Goal: Contribute content: Add original content to the website for others to see

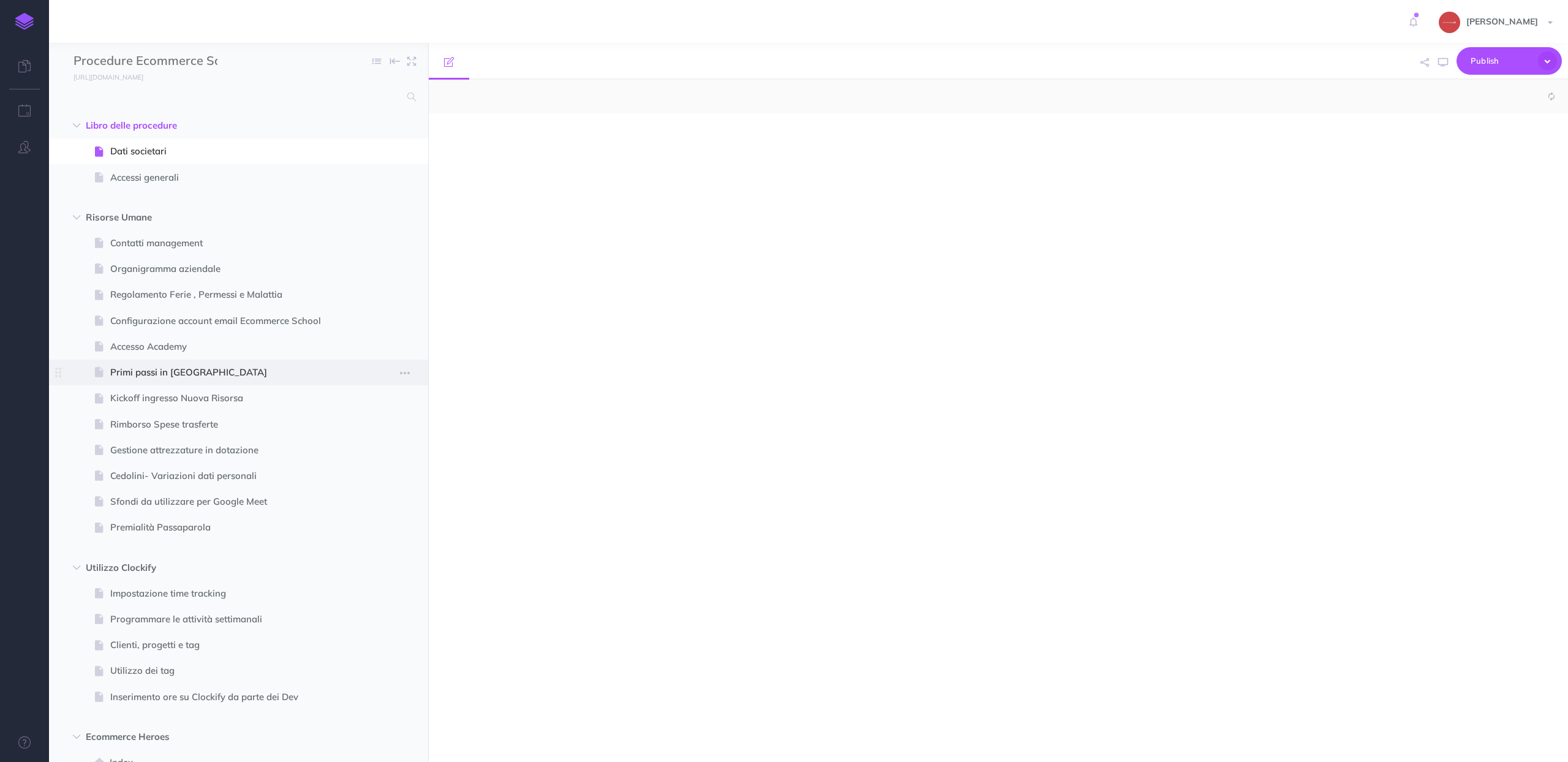
select select "null"
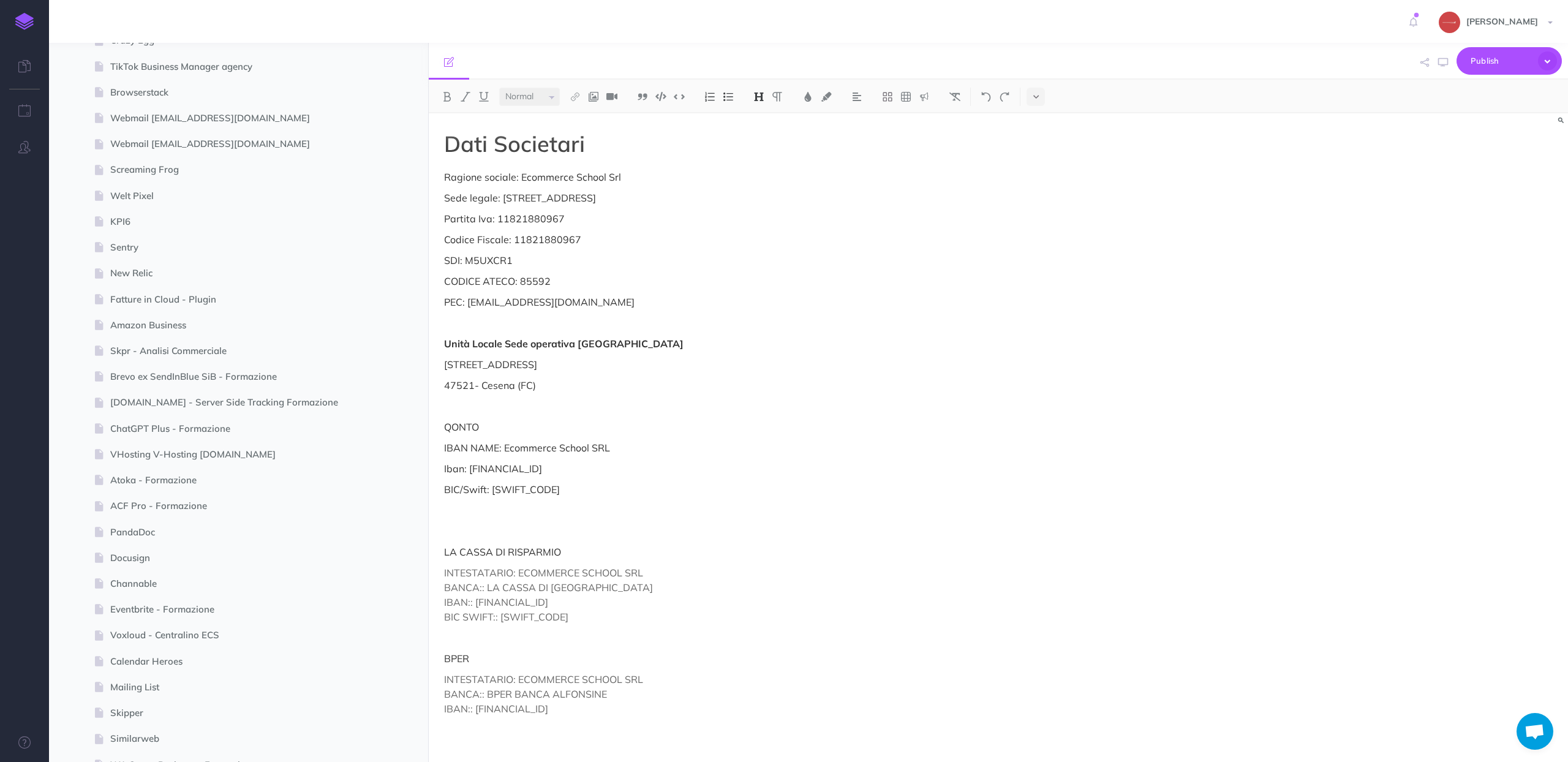
scroll to position [4683, 0]
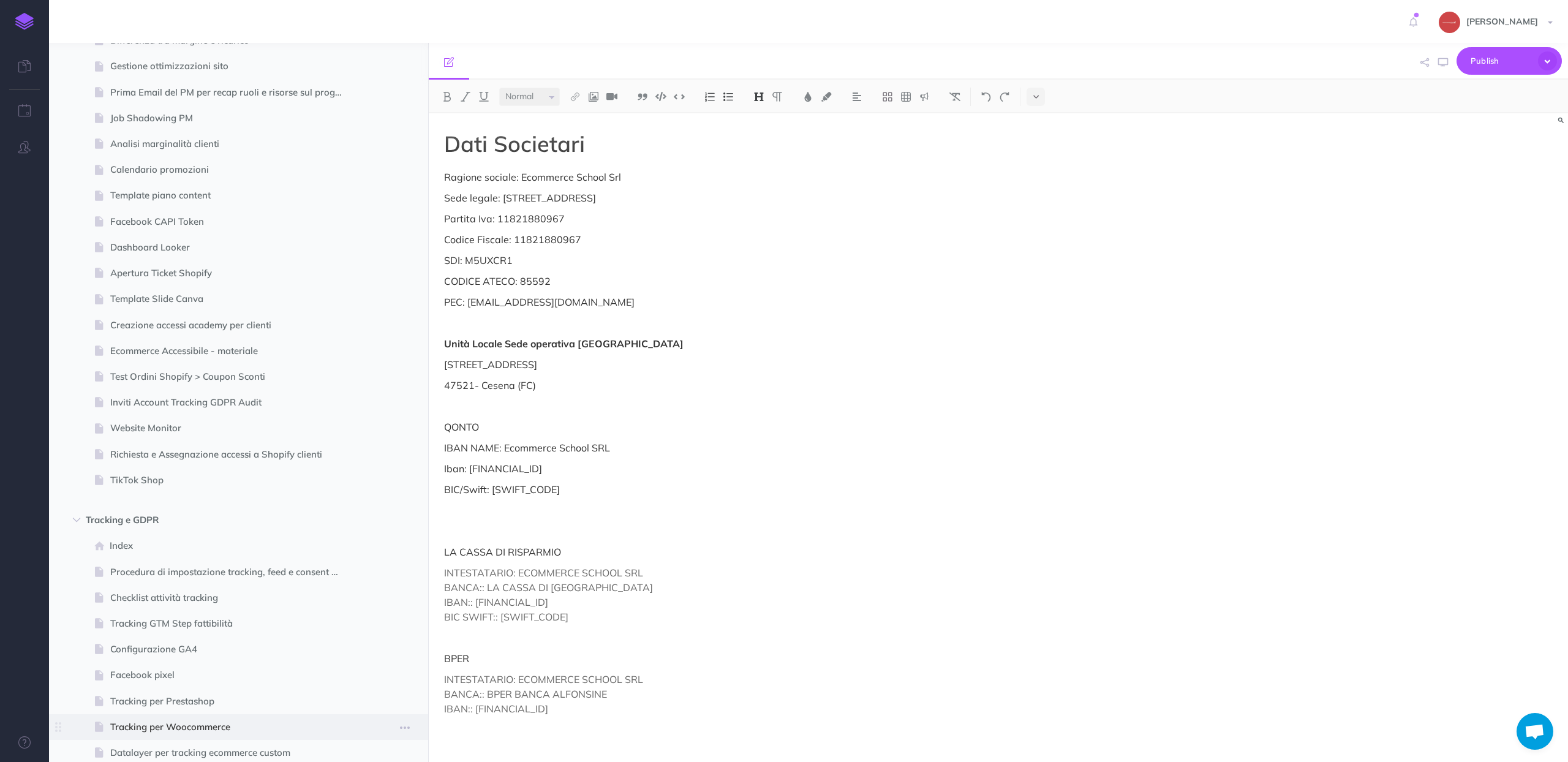
click at [193, 724] on span "Tracking per Woocommerce" at bounding box center [233, 726] width 244 height 15
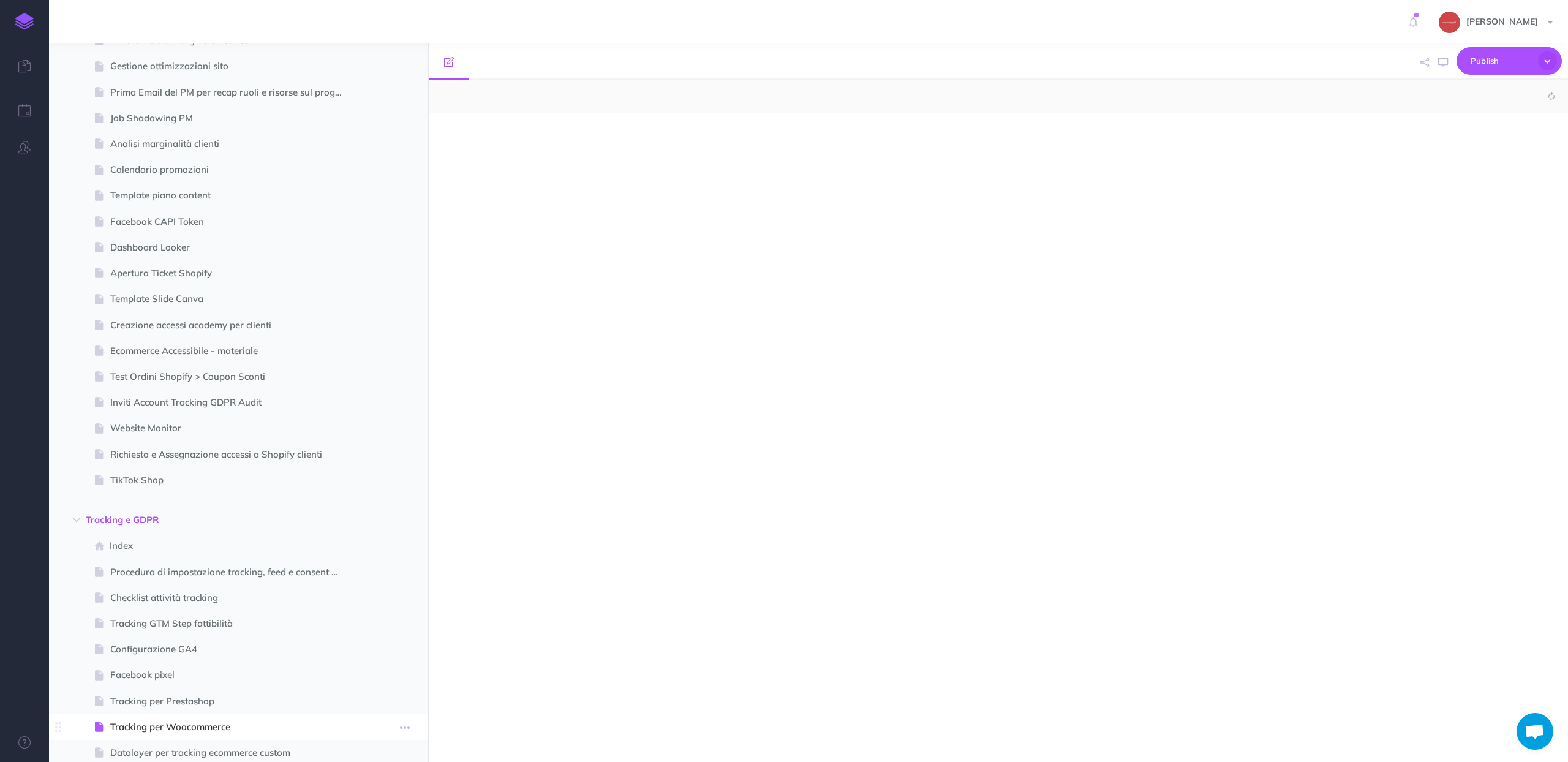
click at [193, 724] on span "Tracking per Woocommerce" at bounding box center [233, 726] width 244 height 15
select select "null"
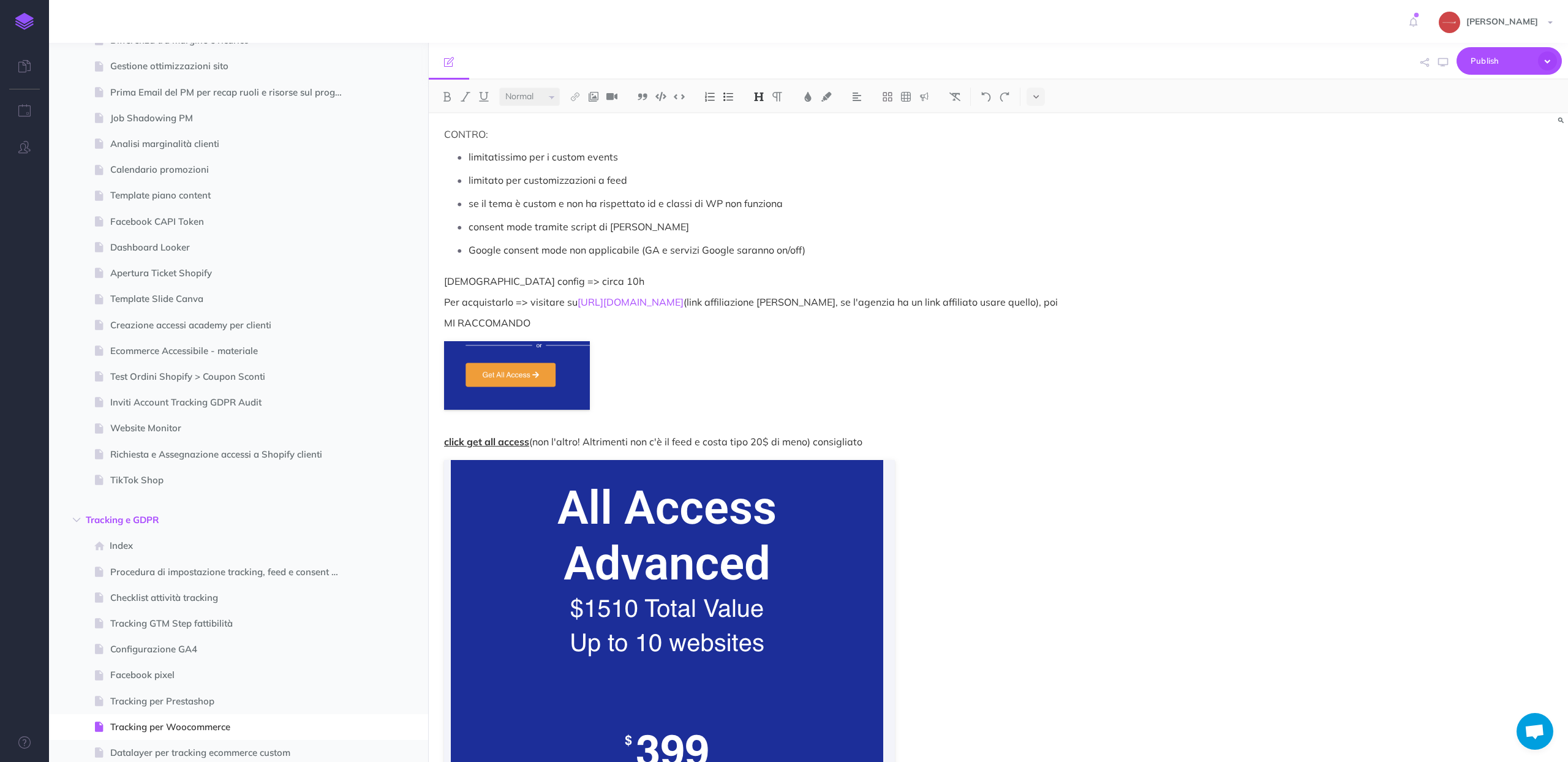
scroll to position [165, 0]
click at [680, 364] on div "Tracking per Woocommerce Su Wordpress|Woocommerce abbiamo vari metodi per proce…" at bounding box center [827, 583] width 798 height 1268
click at [675, 307] on p "Per acquistarlo => visitare su [URL][DOMAIN_NAME] (link affiliazione [PERSON_NA…" at bounding box center [827, 301] width 767 height 15
click at [580, 92] on img at bounding box center [575, 97] width 11 height 10
click at [578, 115] on icon at bounding box center [575, 118] width 10 height 9
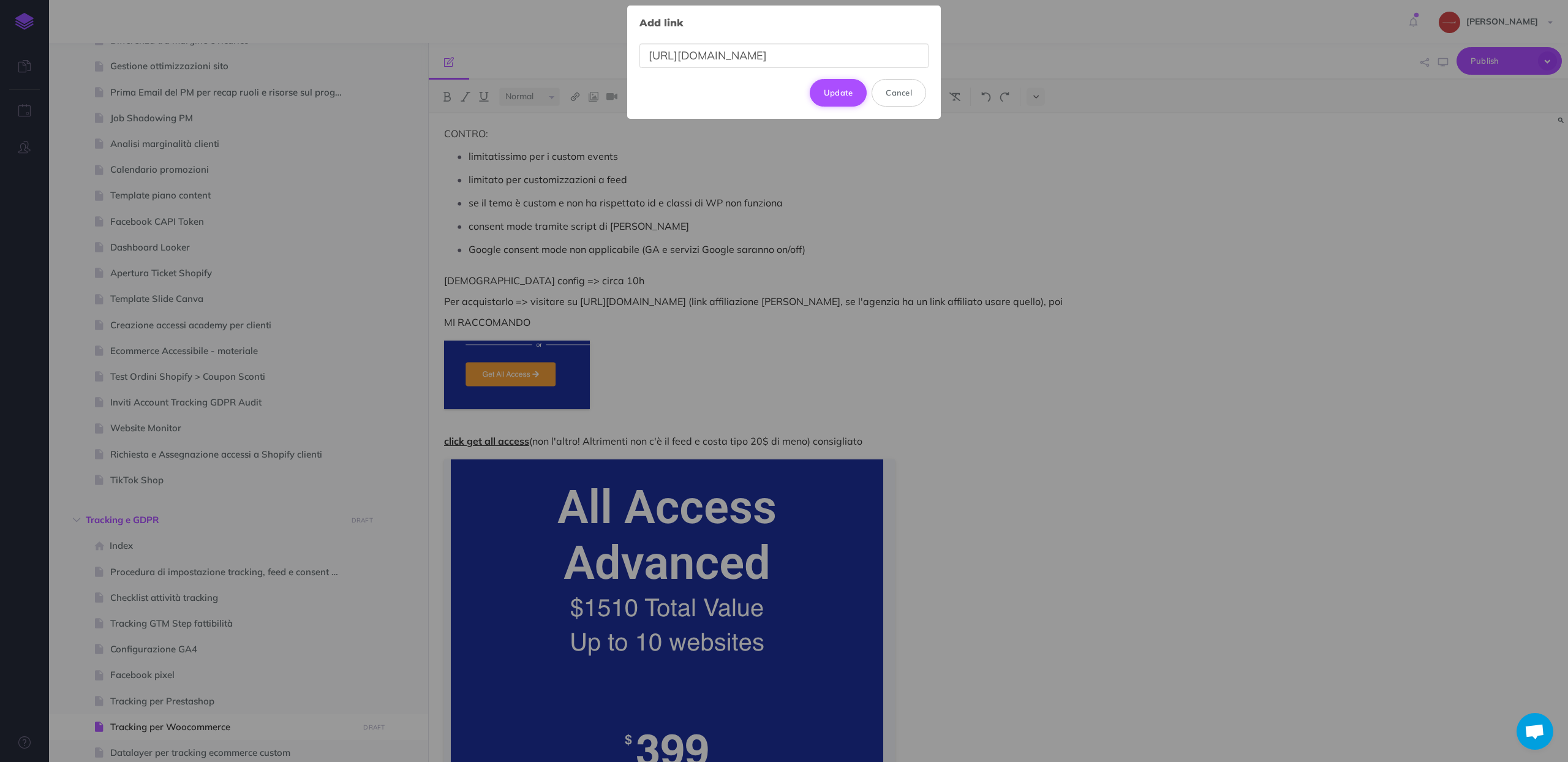
type input "[URL][DOMAIN_NAME]"
click at [841, 90] on button "Update" at bounding box center [838, 92] width 57 height 27
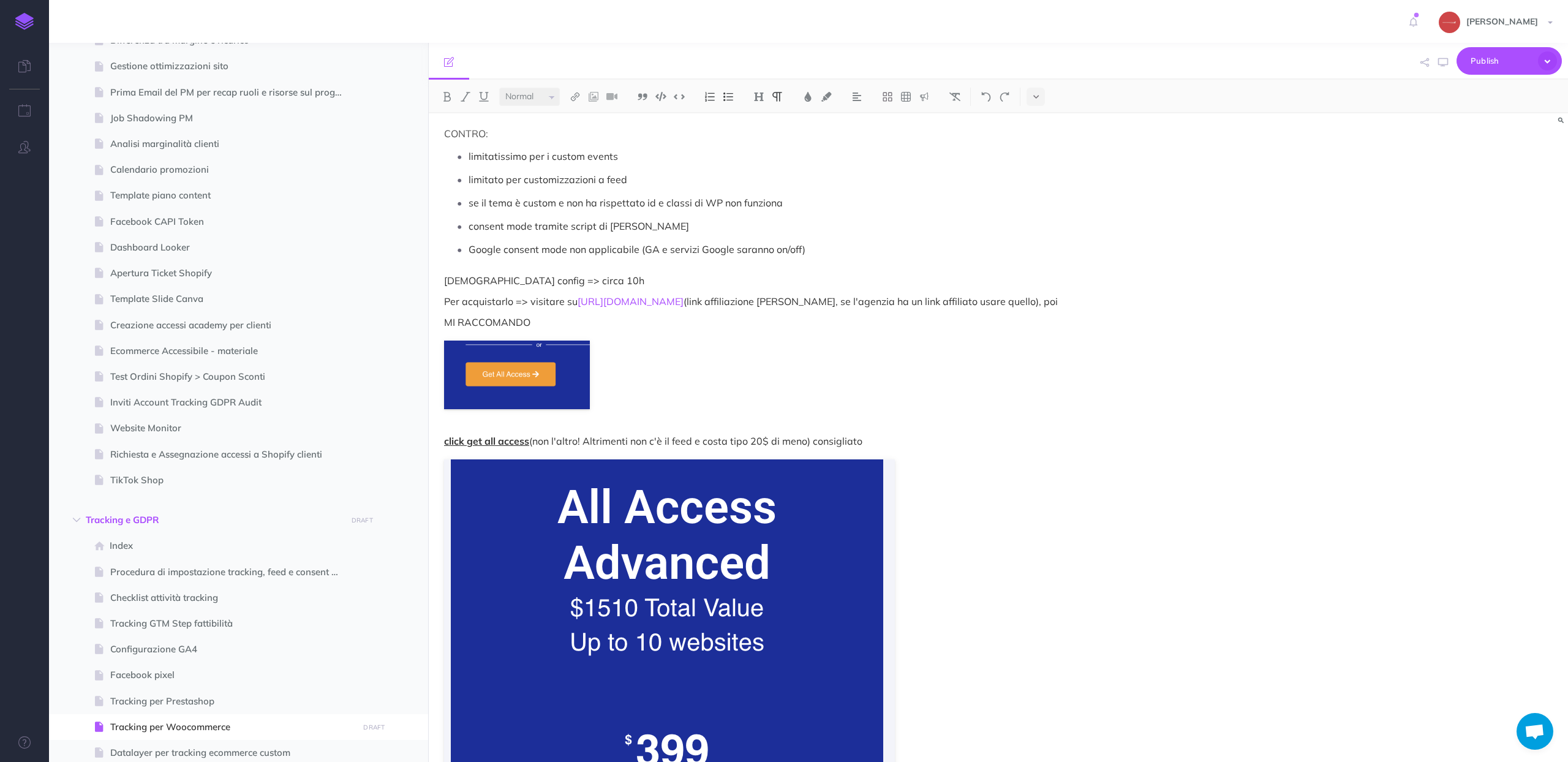
click at [988, 301] on p "Per acquistarlo => visitare su [URL][DOMAIN_NAME] (link affiliazione [PERSON_NA…" at bounding box center [827, 301] width 767 height 15
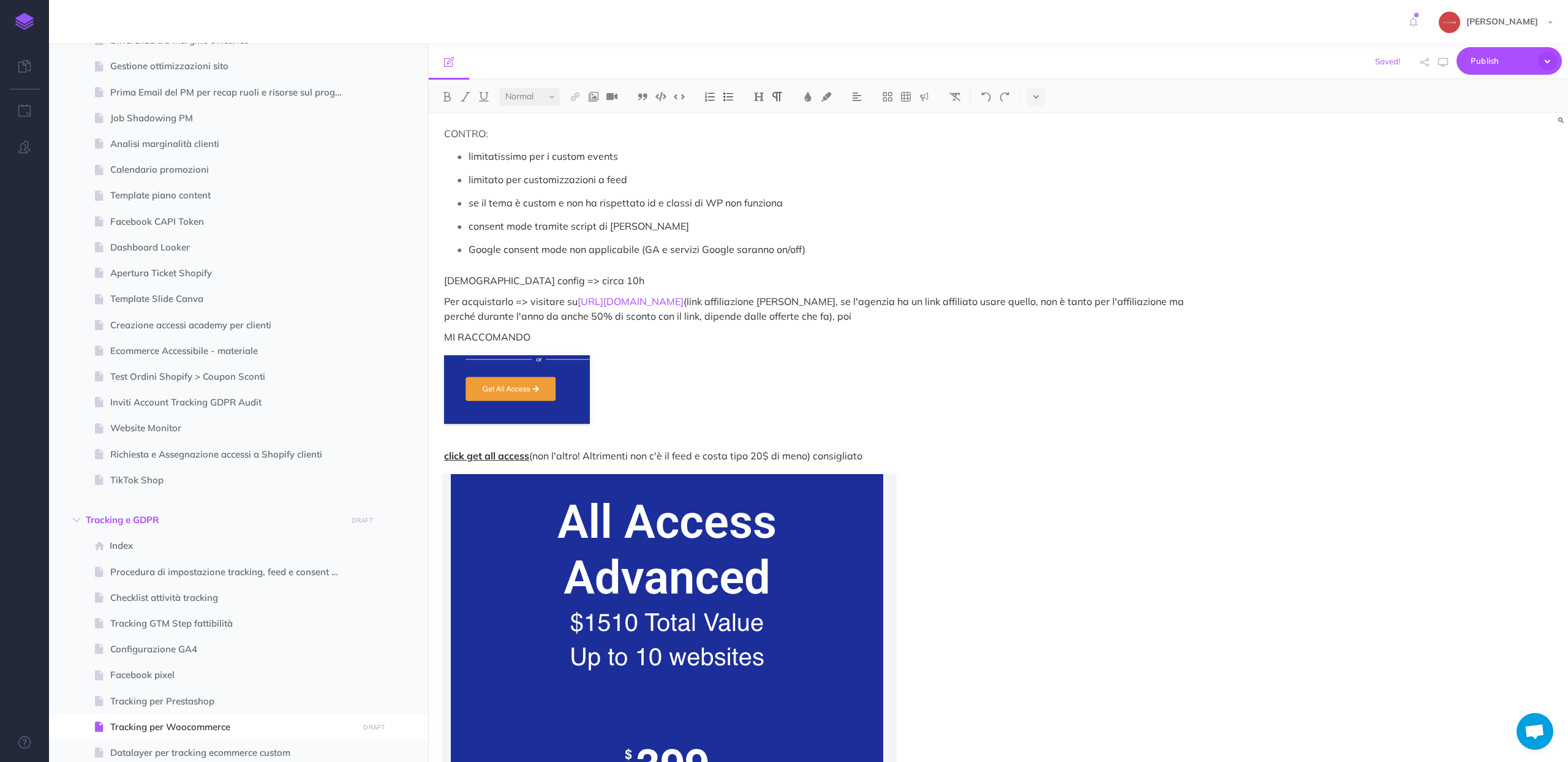
click at [995, 302] on p "Per acquistarlo => visitare su [URL][DOMAIN_NAME] (link affiliazione [PERSON_NA…" at bounding box center [827, 308] width 767 height 29
click at [1511, 61] on span "Publish" at bounding box center [1501, 61] width 61 height 19
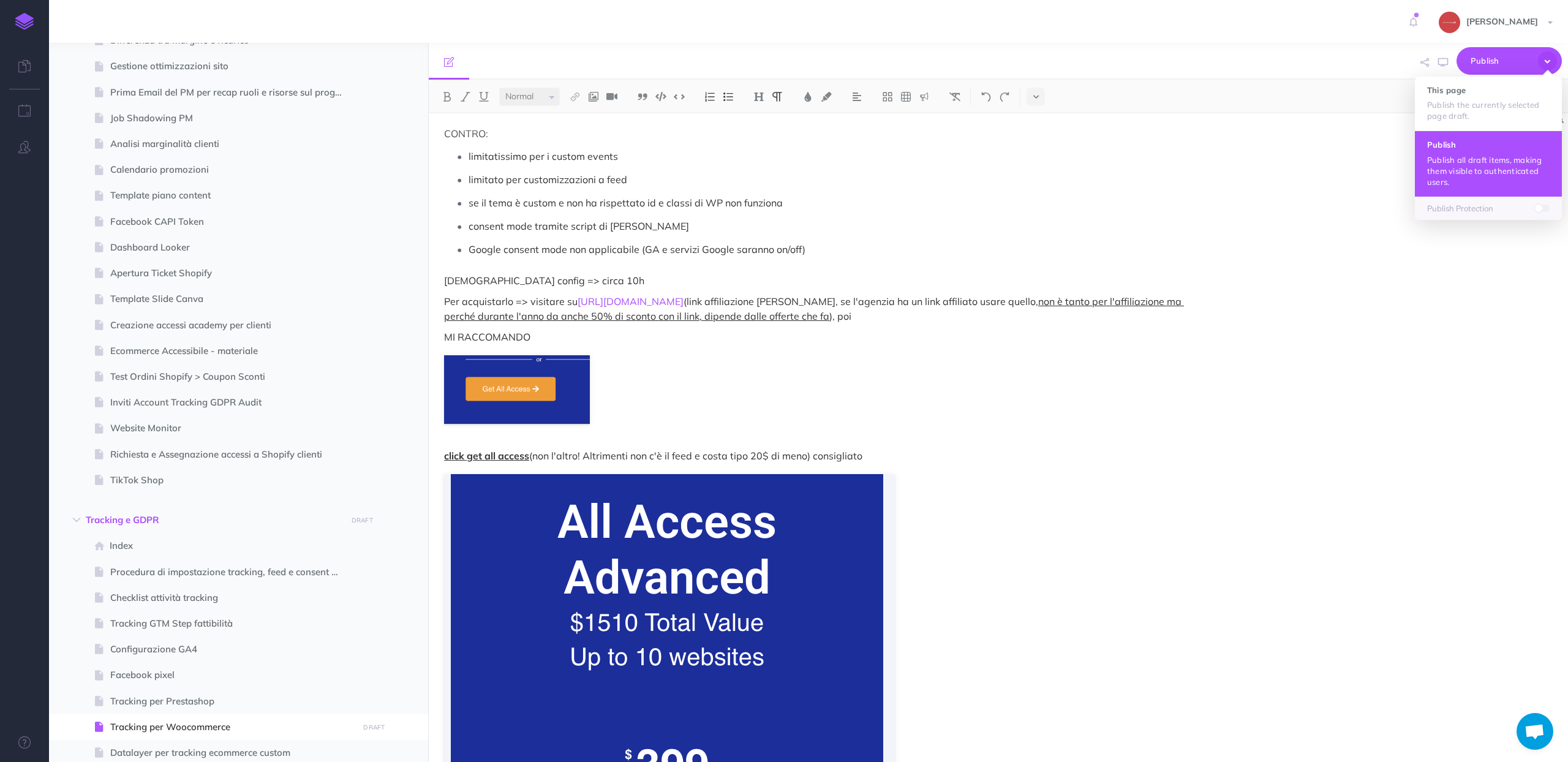
click at [1462, 145] on h4 "Publish" at bounding box center [1488, 144] width 122 height 9
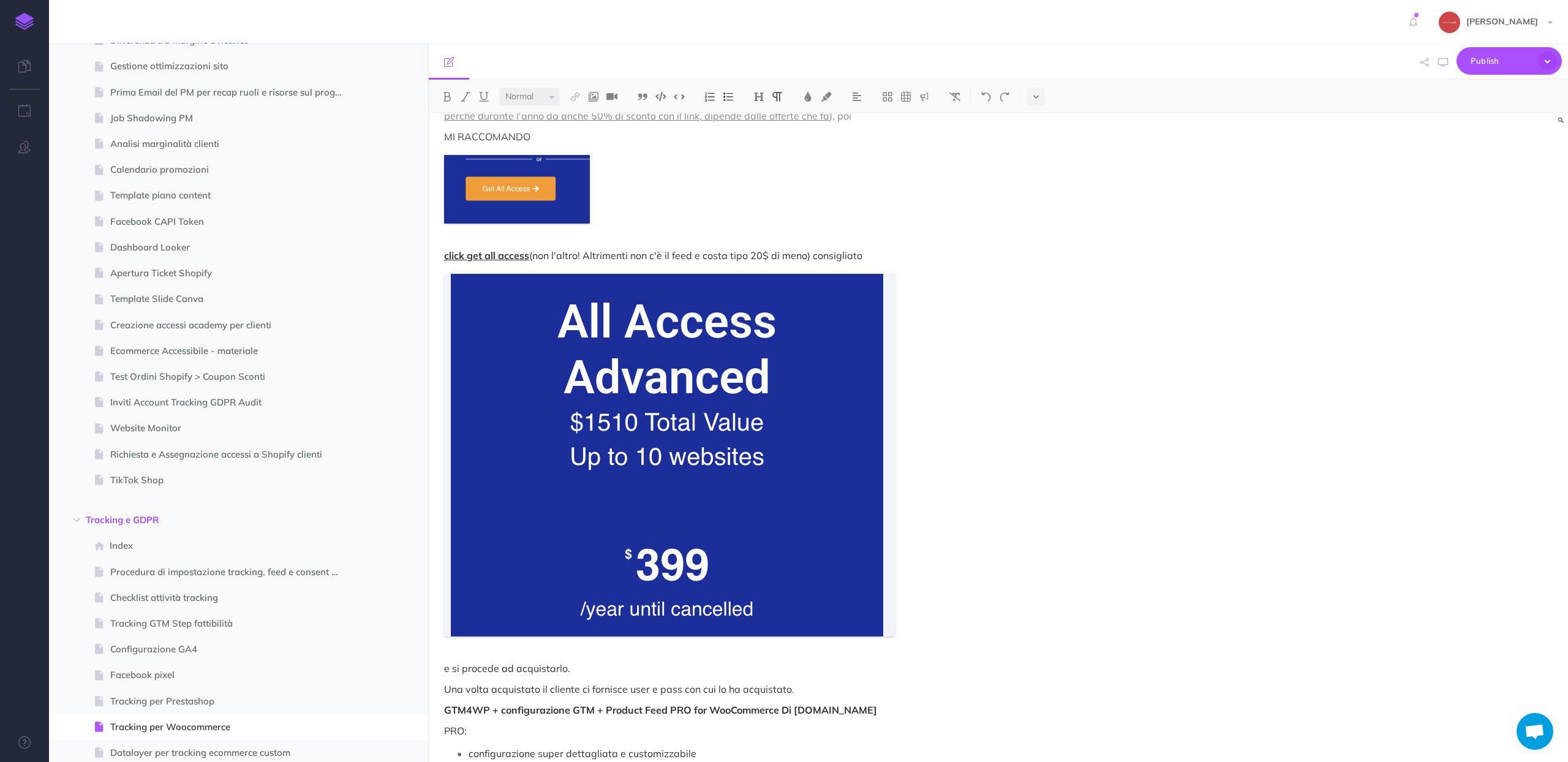
scroll to position [511, 0]
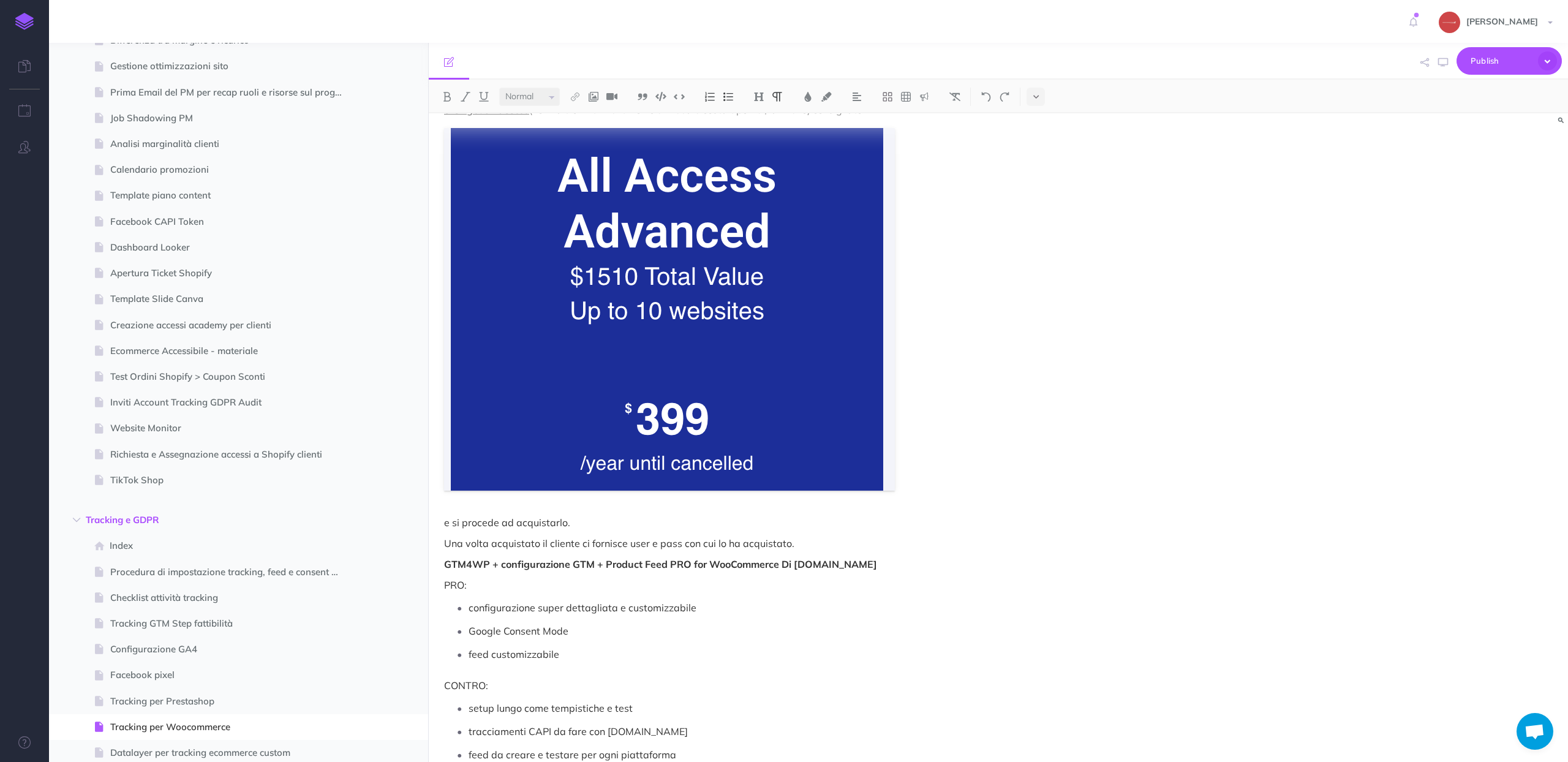
click at [997, 395] on figure at bounding box center [827, 309] width 767 height 363
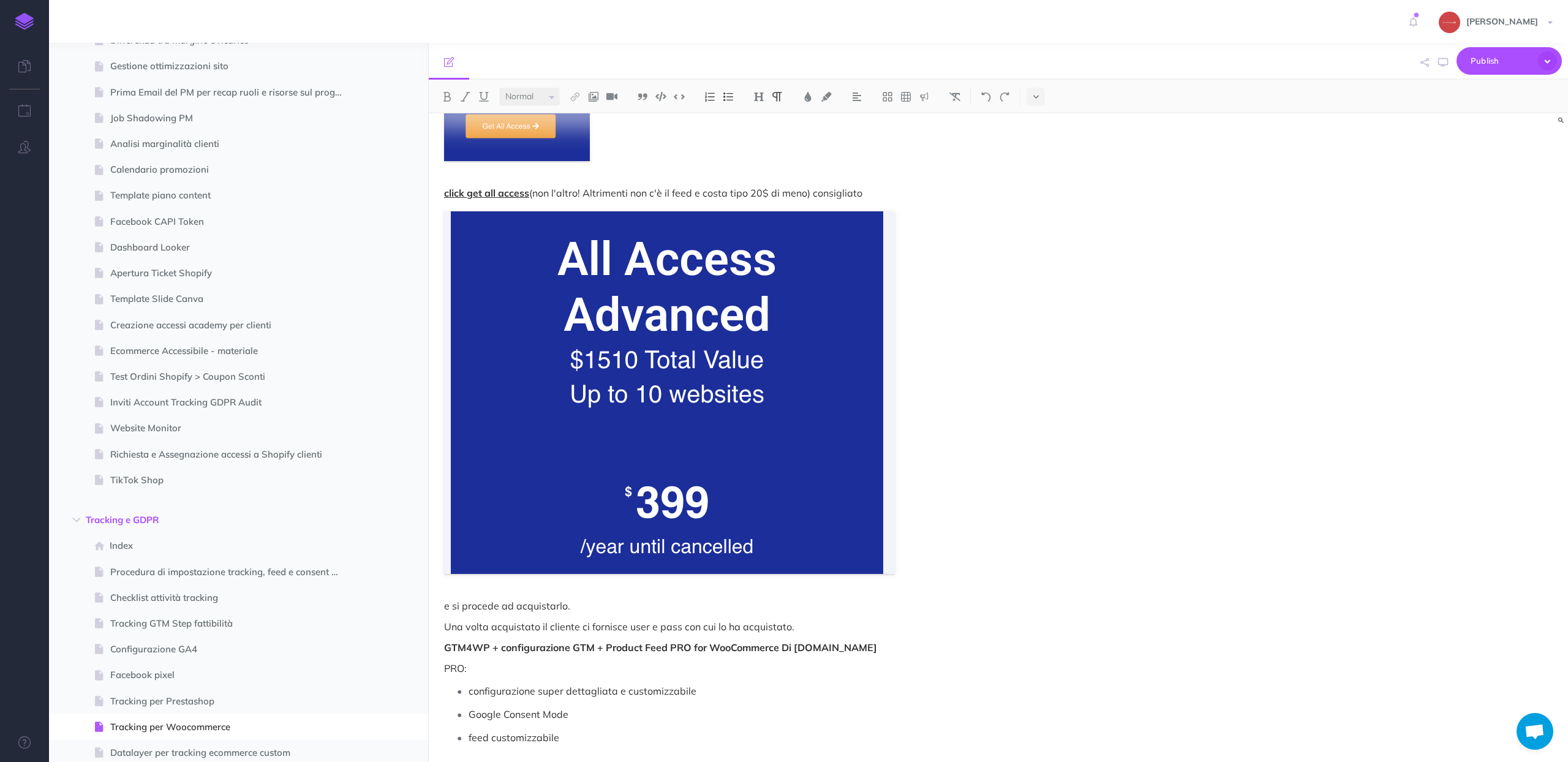
scroll to position [425, 0]
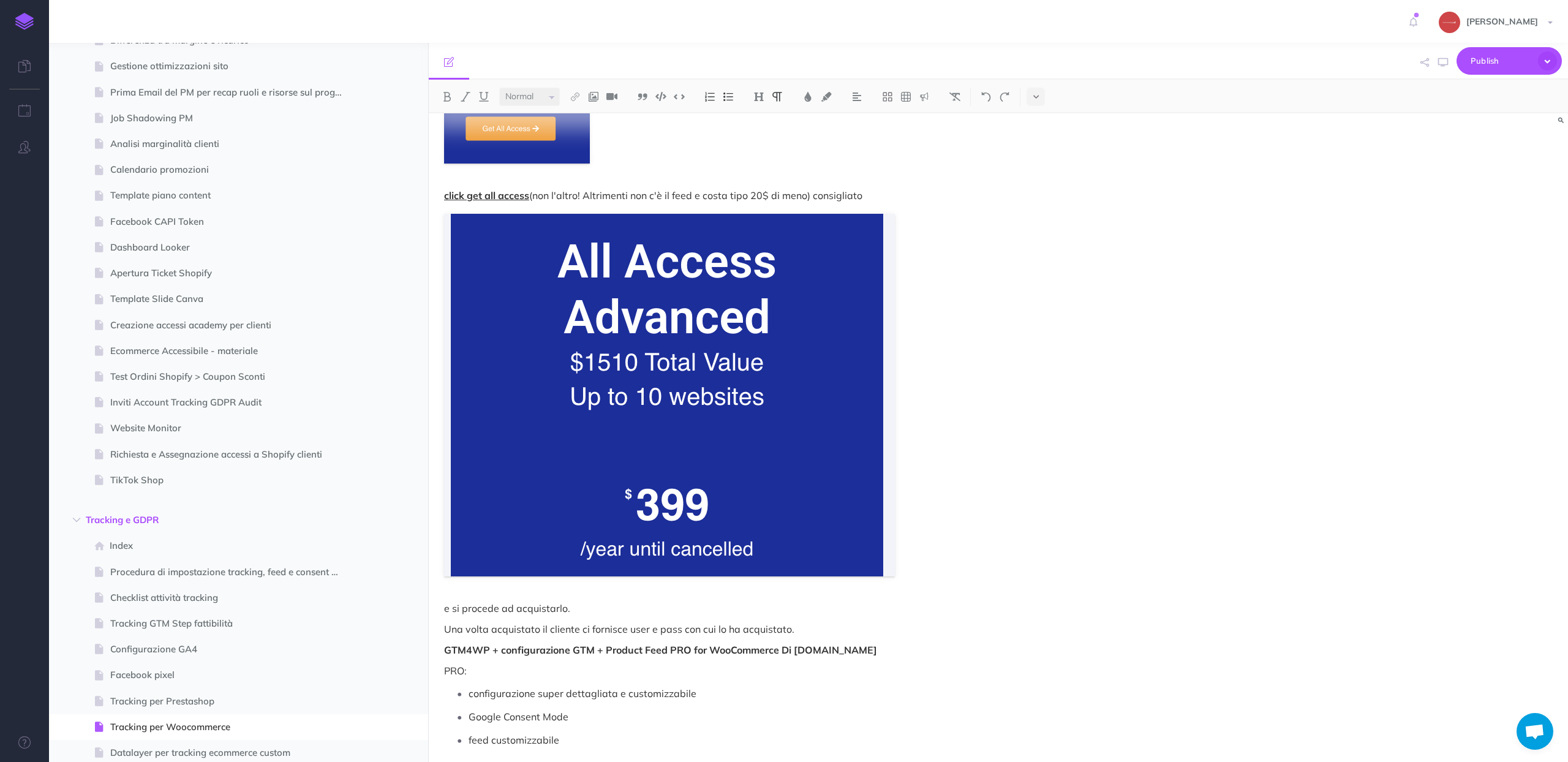
click at [491, 194] on u "click get all access" at bounding box center [487, 195] width 85 height 13
click at [872, 640] on div "Tracking per Woocommerce Su Wordpress|Woocommerce abbiamo vari metodi per proce…" at bounding box center [827, 329] width 798 height 1283
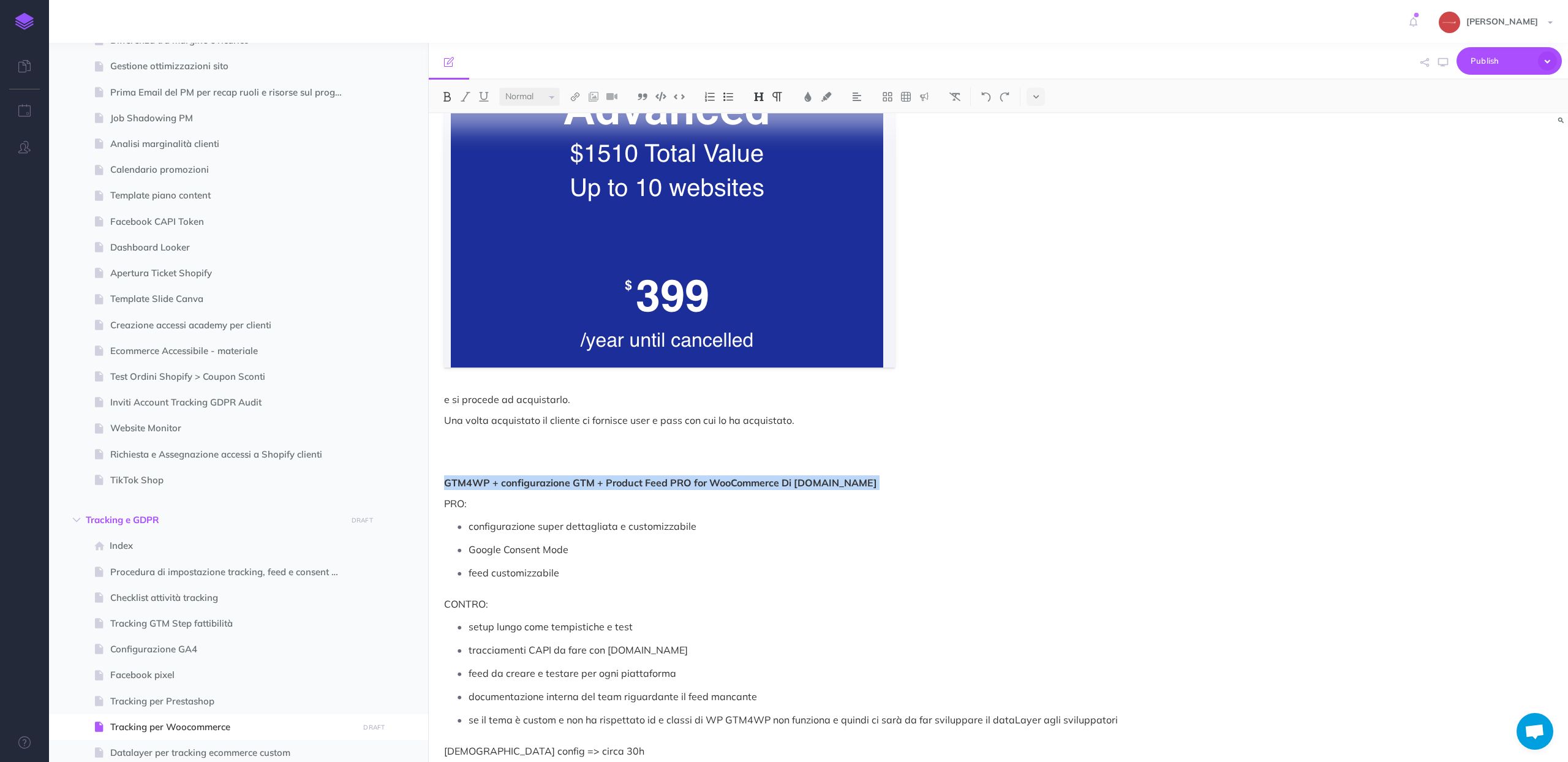
click at [756, 92] on img at bounding box center [758, 97] width 11 height 10
click at [754, 140] on button "H2" at bounding box center [758, 136] width 18 height 18
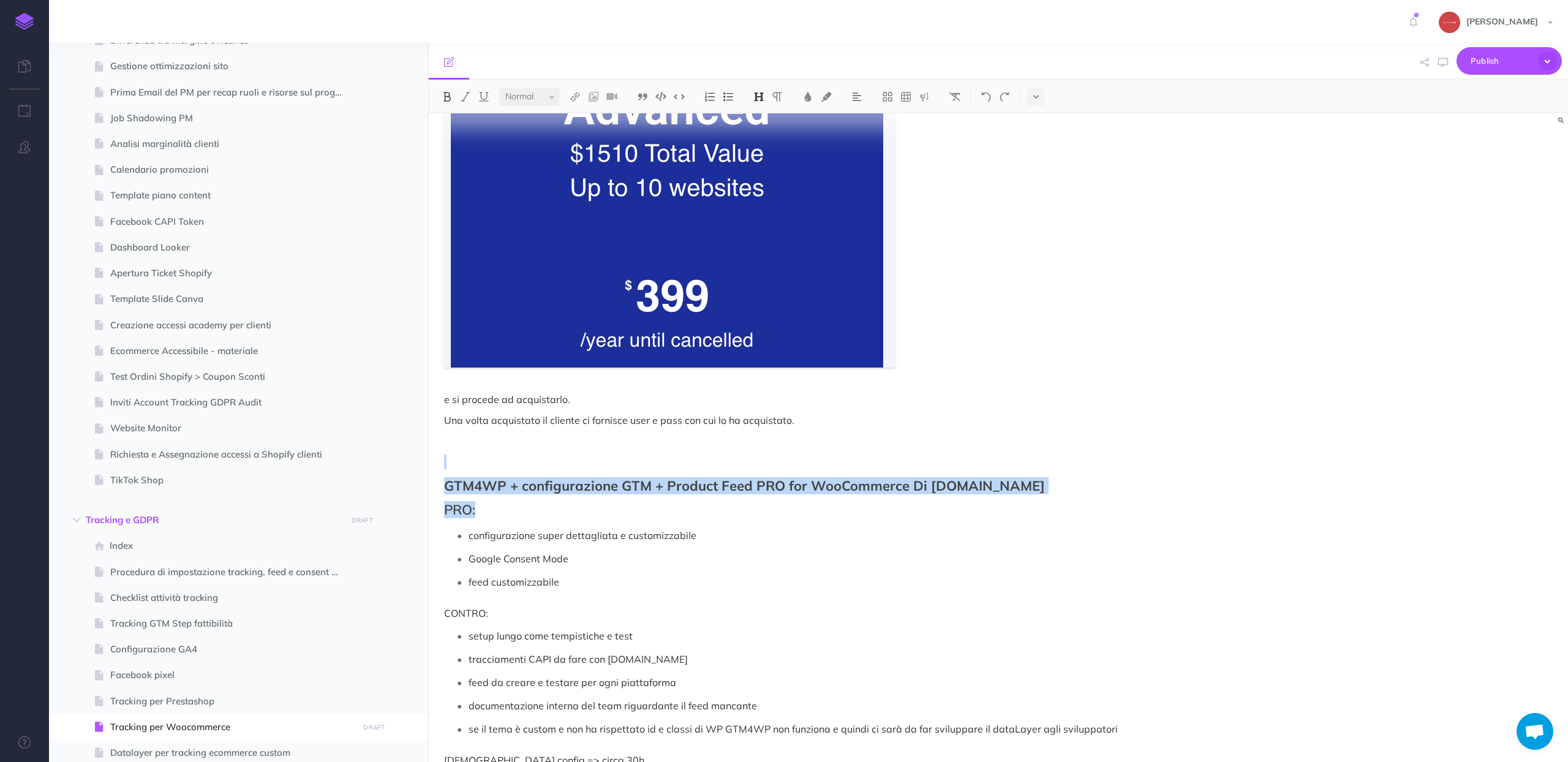
click at [709, 440] on p at bounding box center [827, 440] width 767 height 15
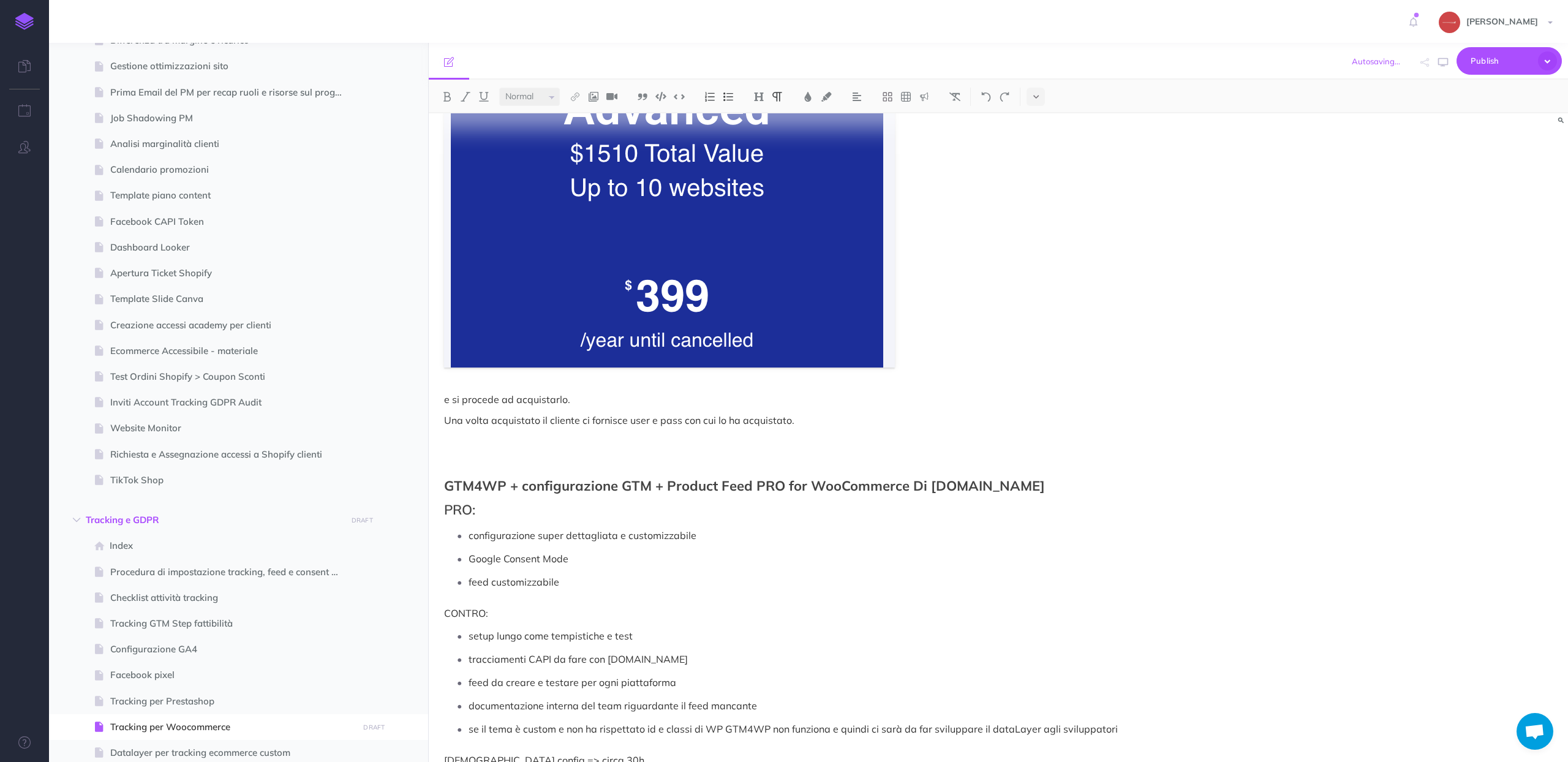
scroll to position [0, 0]
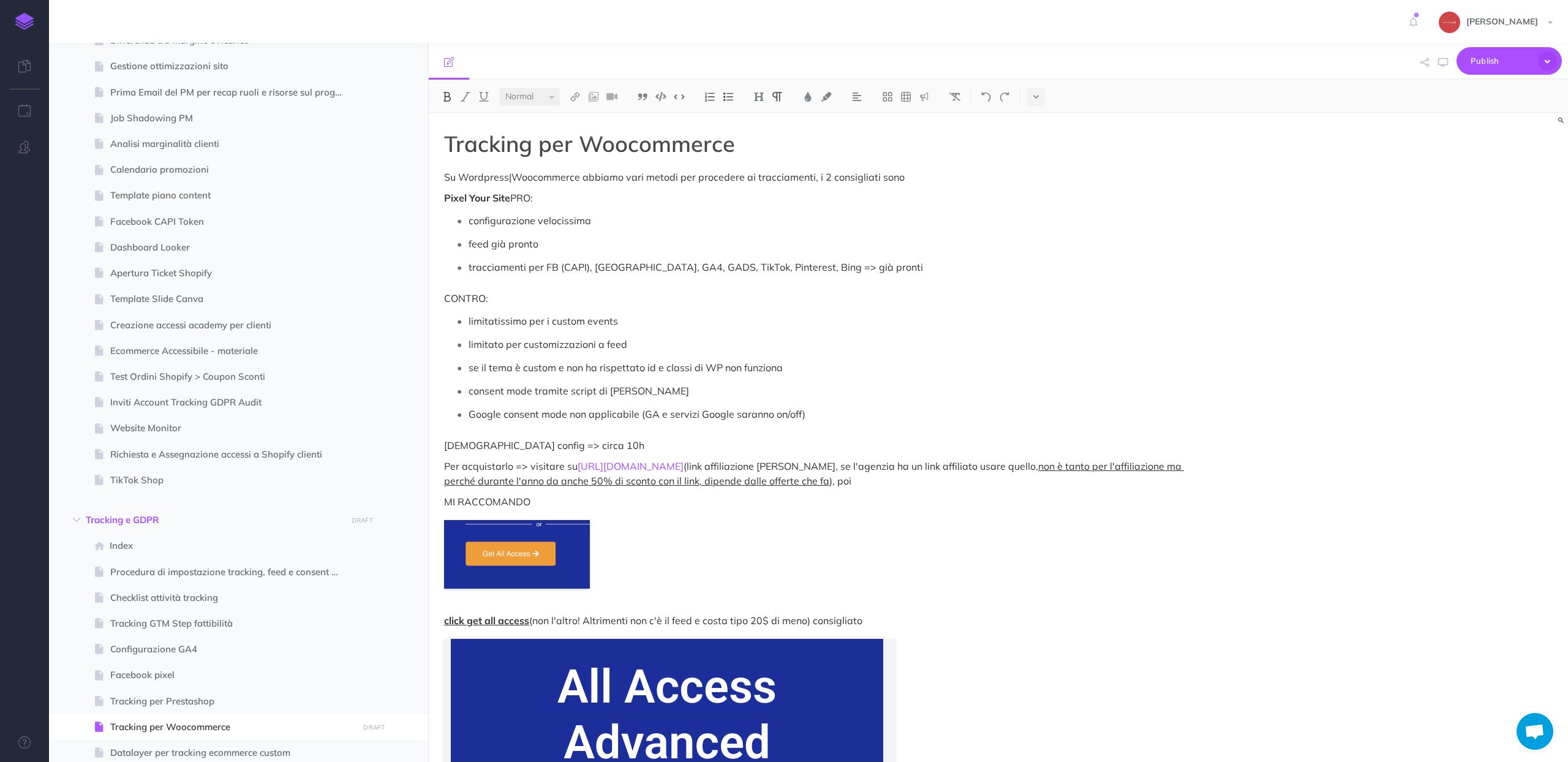
drag, startPoint x: 550, startPoint y: 201, endPoint x: 432, endPoint y: 199, distance: 118.0
click at [757, 95] on img at bounding box center [758, 97] width 11 height 10
click at [757, 139] on button "H2" at bounding box center [758, 136] width 18 height 18
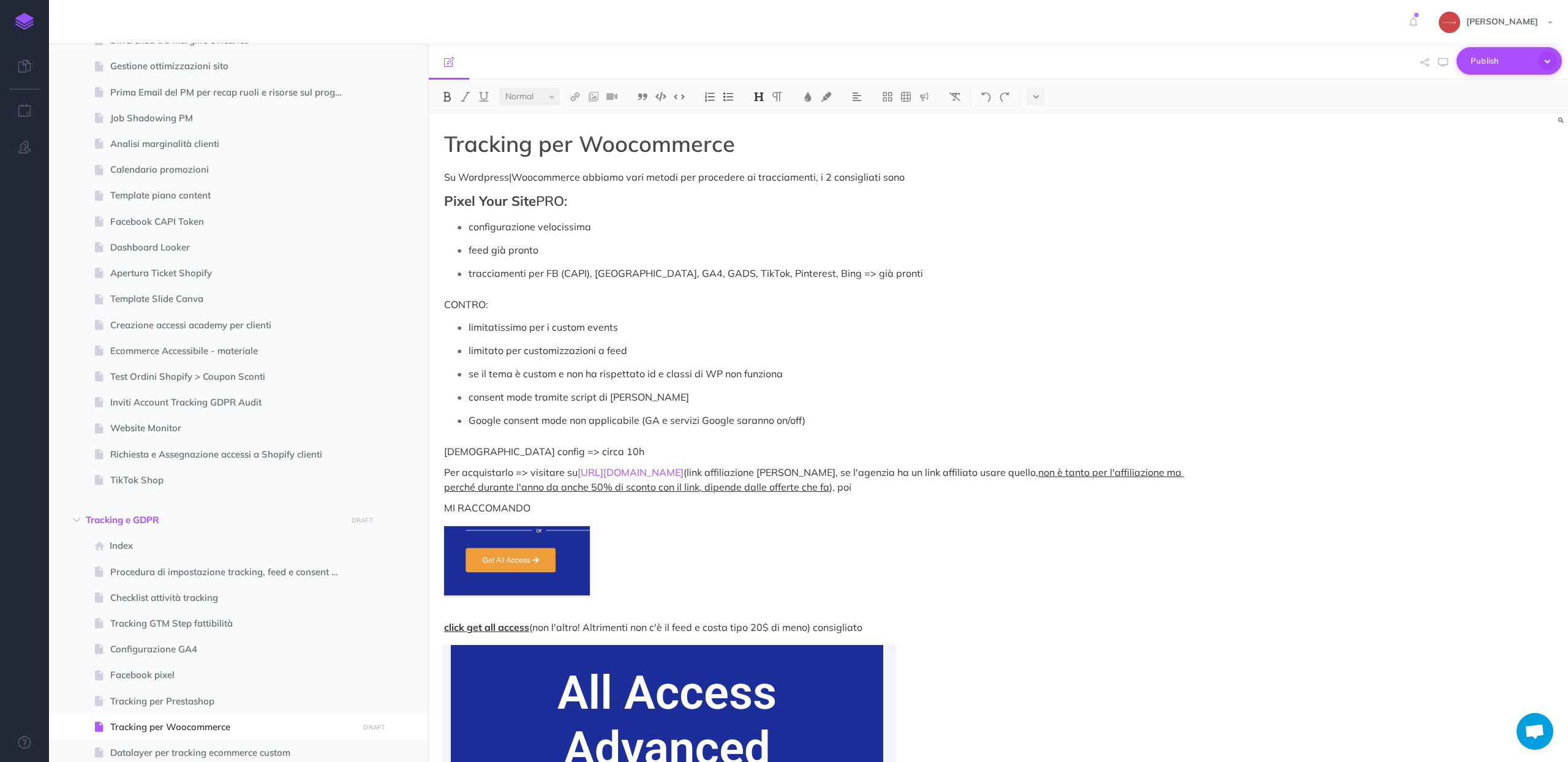
click at [1475, 72] on button "Publish" at bounding box center [1509, 61] width 106 height 27
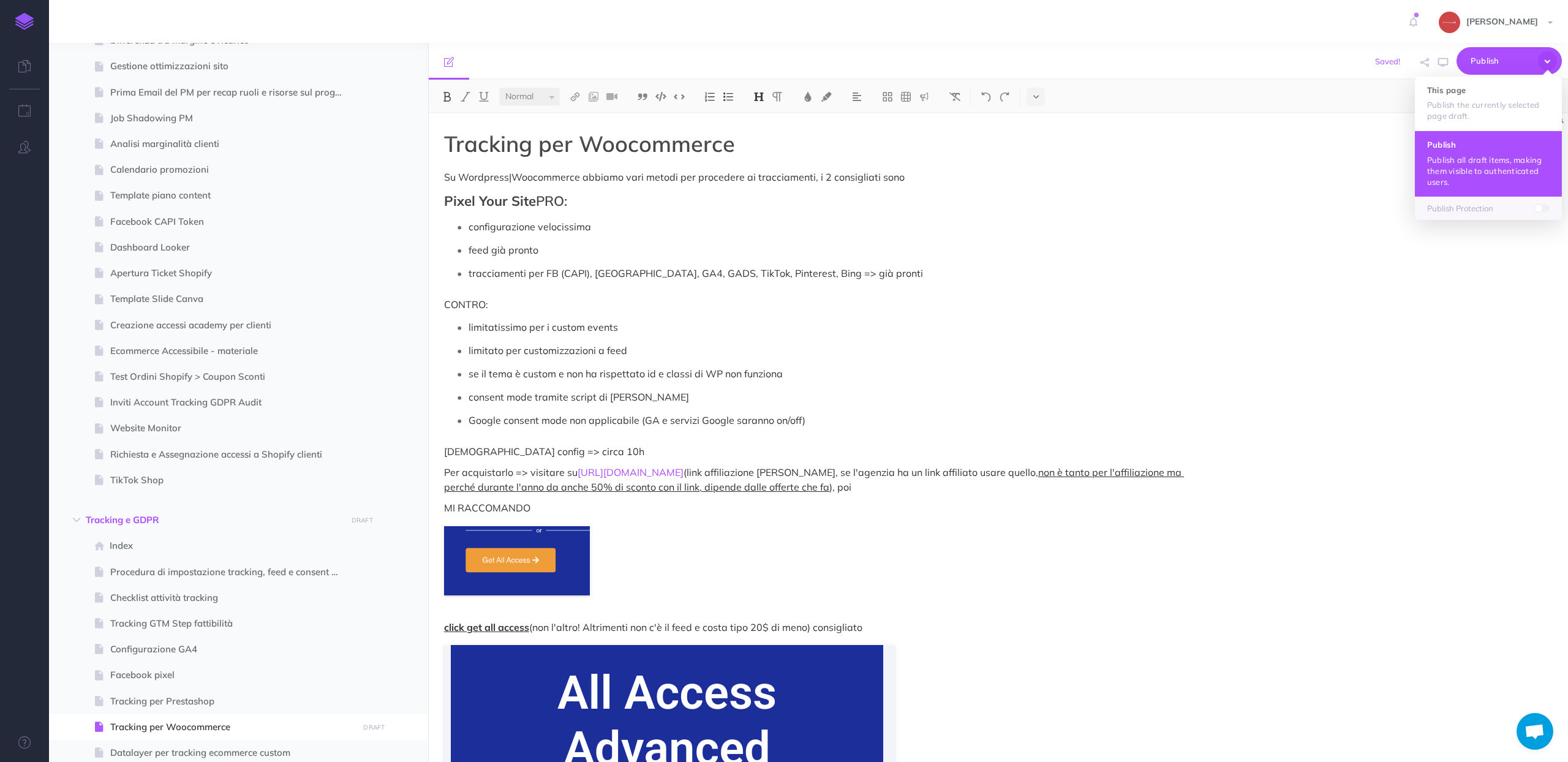
click at [1461, 162] on p "Publish all draft items, making them visible to authenticated users." at bounding box center [1488, 171] width 122 height 33
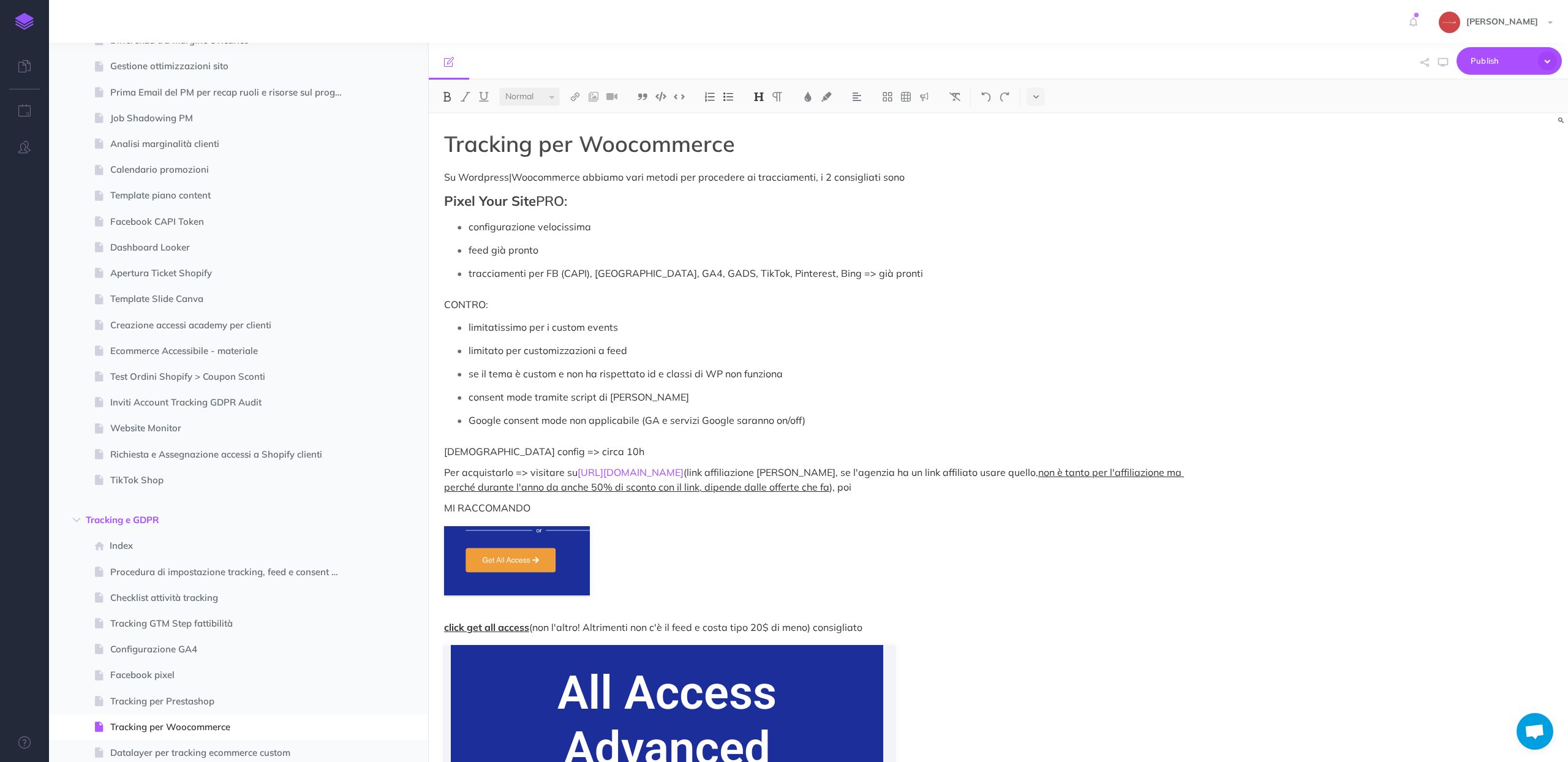
click at [1116, 299] on p "CONTRO:" at bounding box center [827, 303] width 767 height 15
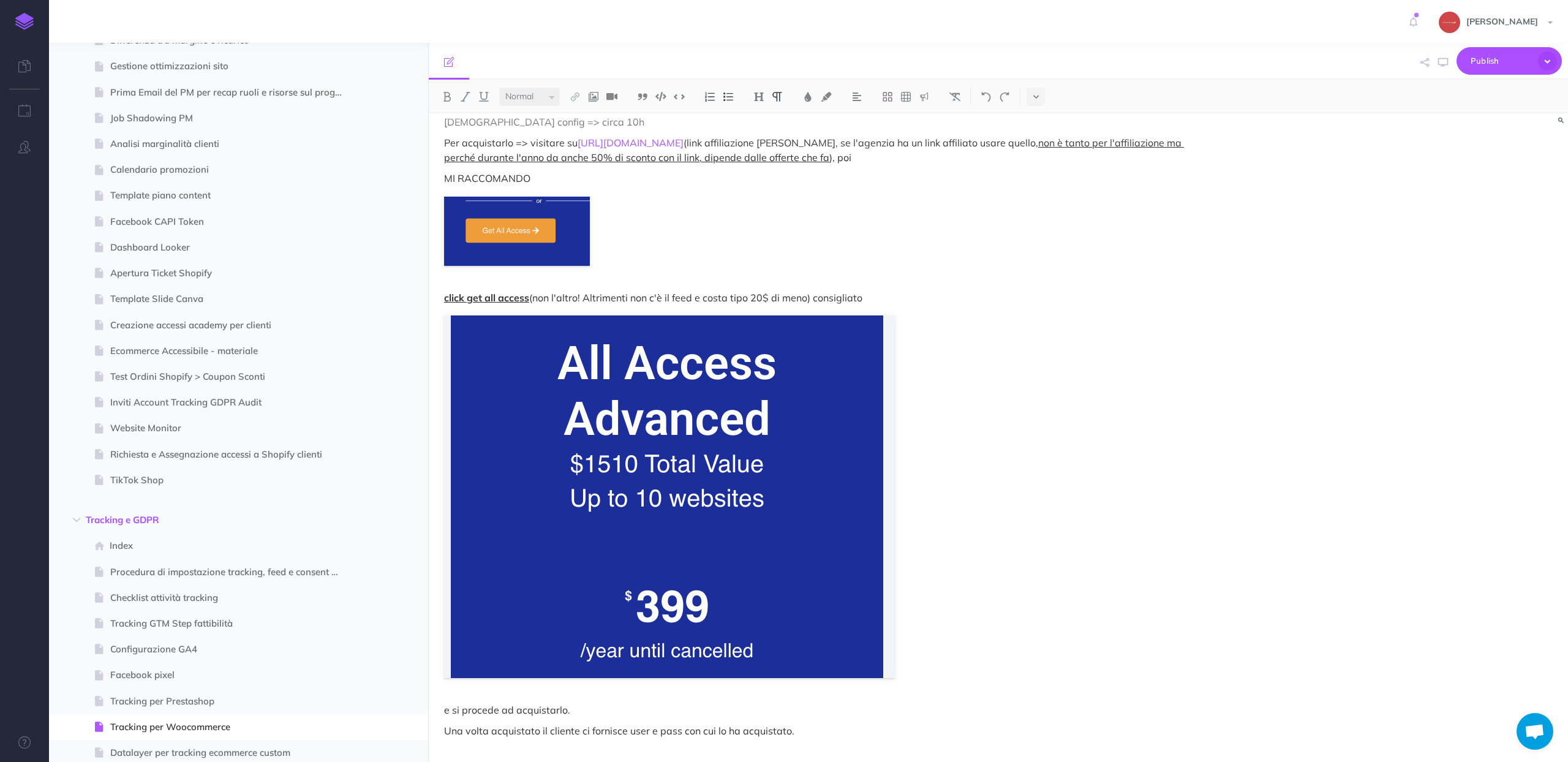
click at [918, 340] on figure at bounding box center [827, 496] width 767 height 363
click at [968, 272] on div "Tracking per Woocommerce Su Wordpress|Woocommerce abbiamo vari metodi per proce…" at bounding box center [827, 454] width 798 height 1340
